Goal: Task Accomplishment & Management: Complete application form

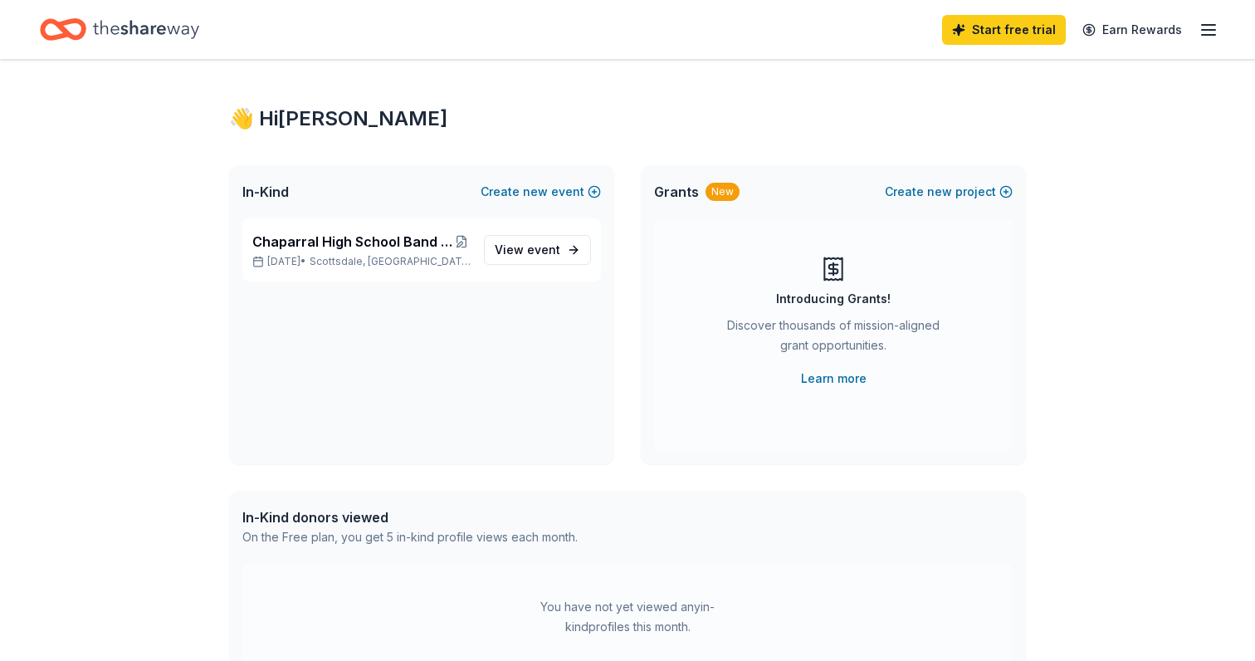
scroll to position [6, 0]
click at [1208, 27] on icon "button" at bounding box center [1208, 30] width 20 height 20
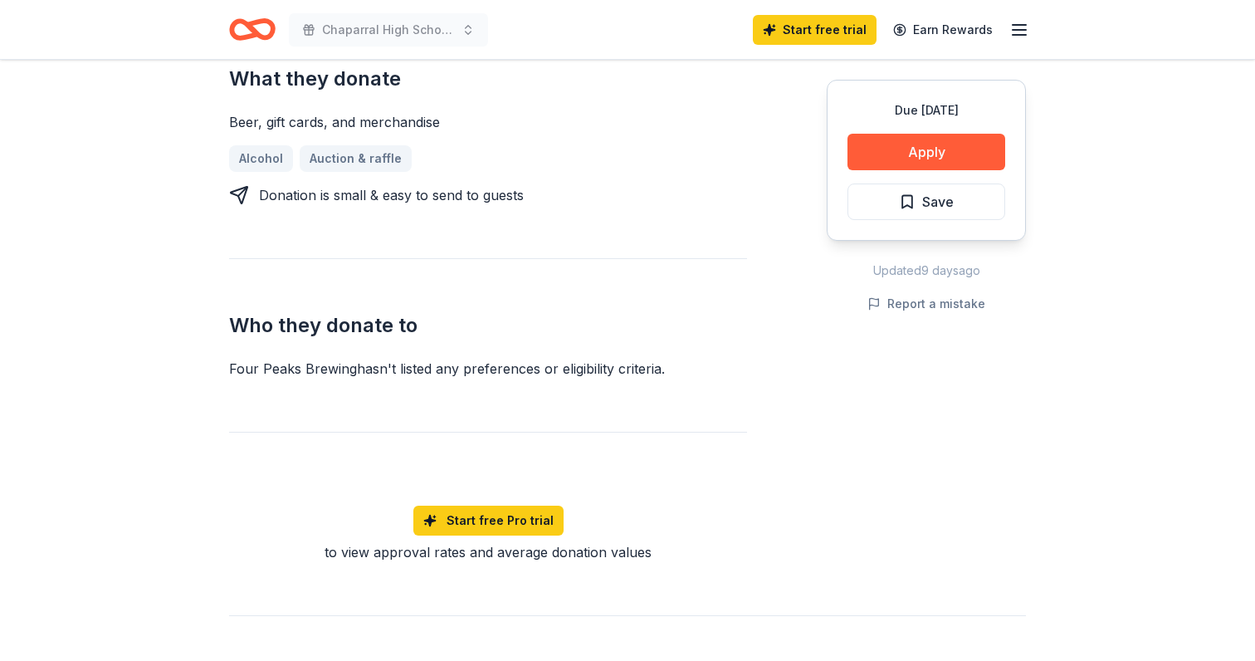
scroll to position [700, 0]
click at [915, 159] on button "Apply" at bounding box center [926, 152] width 158 height 37
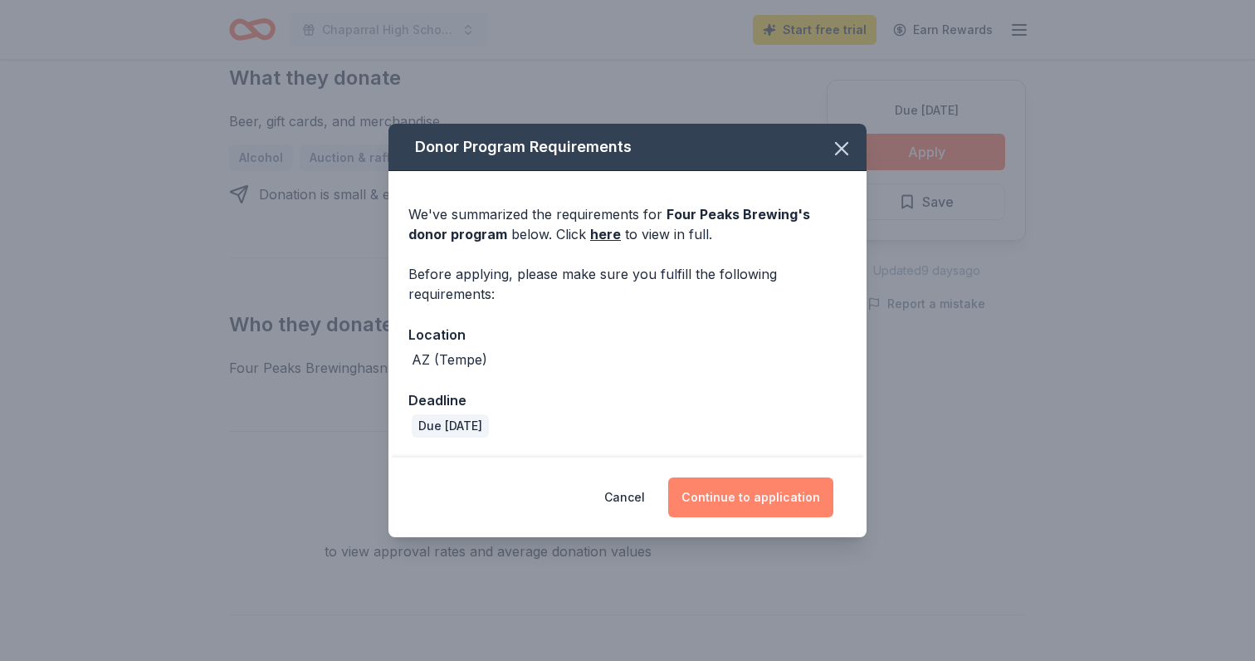
click at [712, 499] on button "Continue to application" at bounding box center [750, 497] width 165 height 40
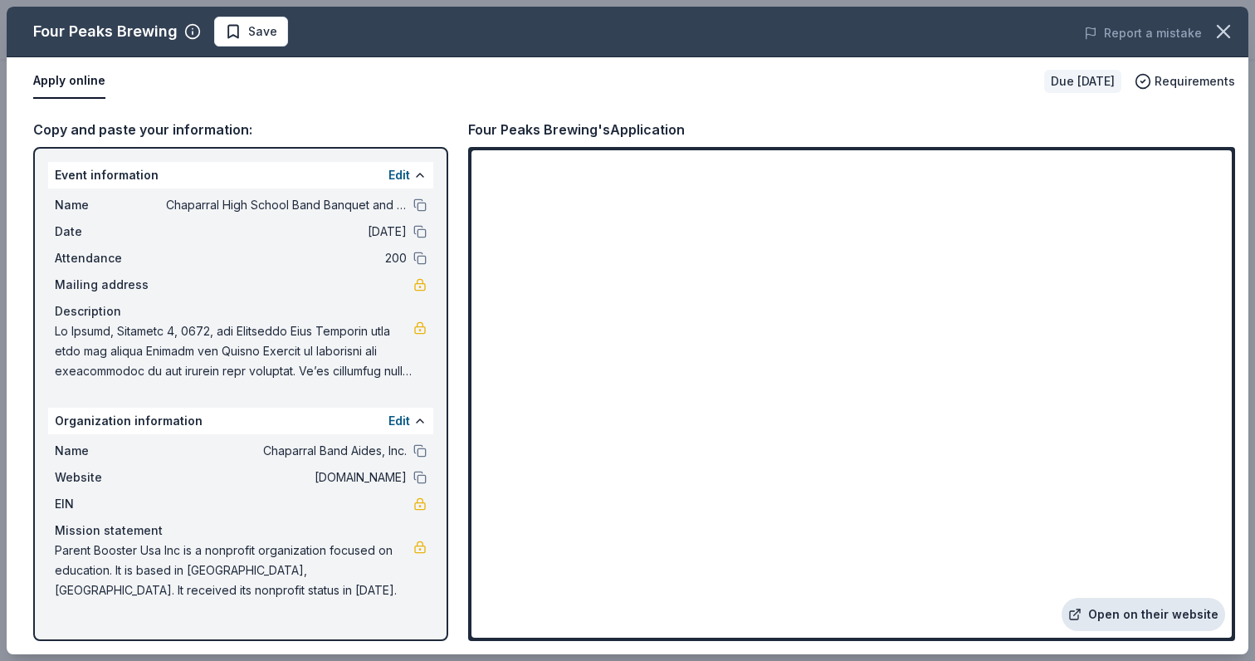
click at [1111, 616] on link "Open on their website" at bounding box center [1142, 613] width 163 height 33
